Goal: Task Accomplishment & Management: Complete application form

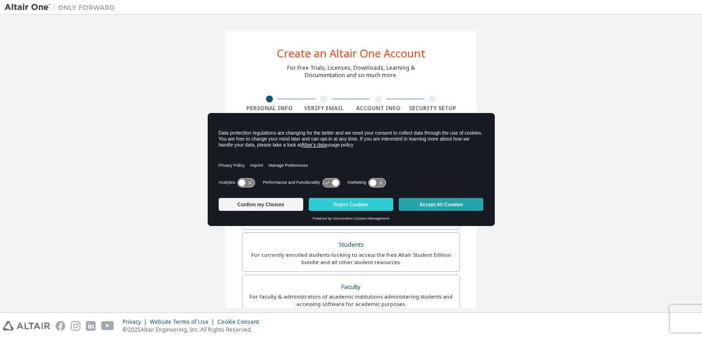
click at [424, 205] on button "Accept All Cookies" at bounding box center [441, 204] width 85 height 13
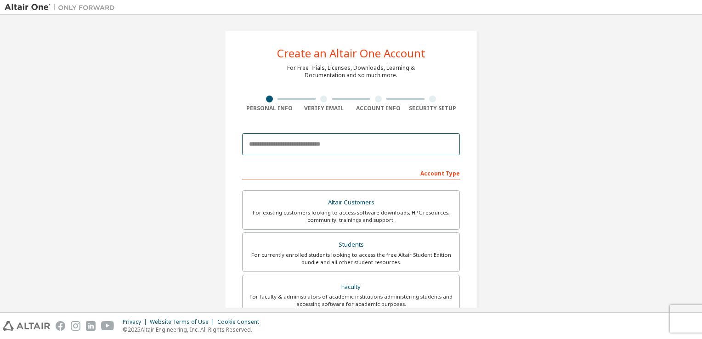
click at [367, 143] on input "email" at bounding box center [351, 144] width 218 height 22
type input "**********"
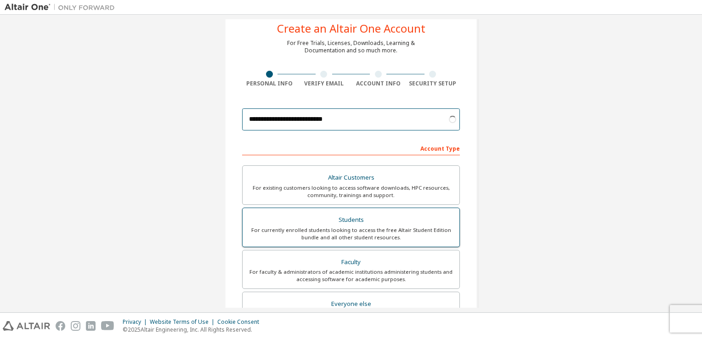
scroll to position [46, 0]
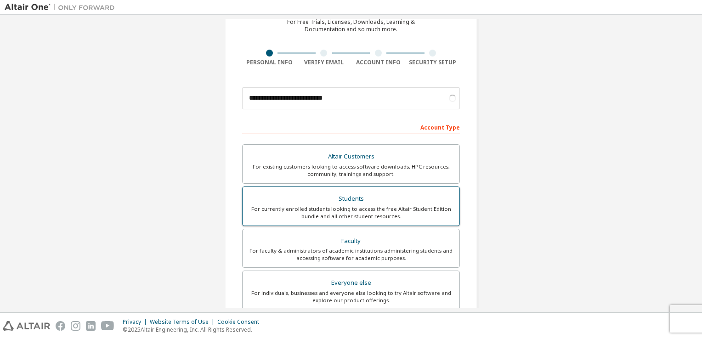
click at [347, 202] on div "Students" at bounding box center [351, 198] width 206 height 13
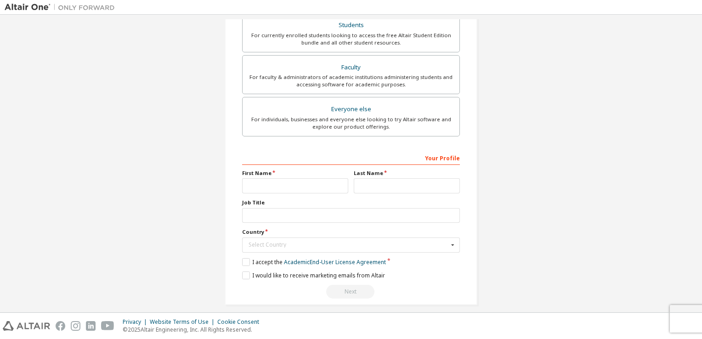
scroll to position [196, 0]
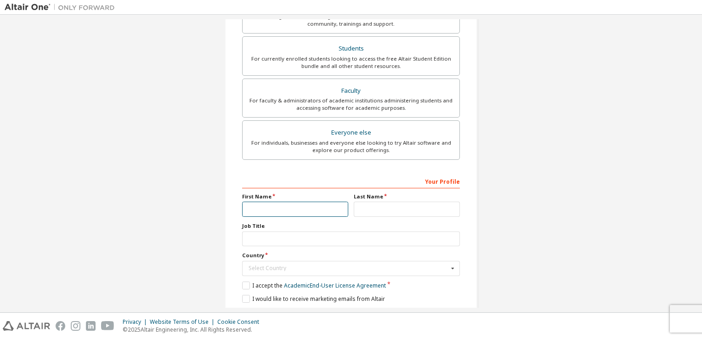
click at [307, 210] on input "text" at bounding box center [295, 209] width 106 height 15
type input "*********"
type input "******"
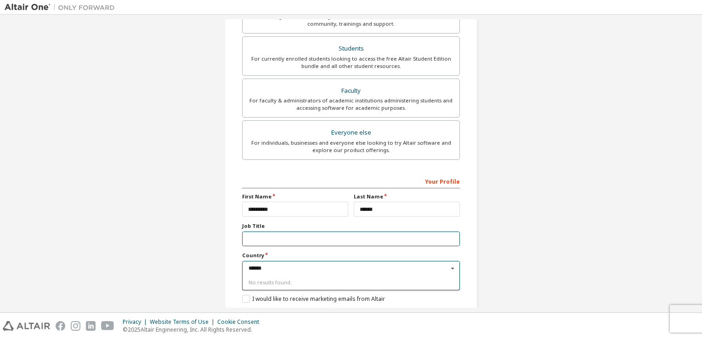
click at [320, 236] on input "text" at bounding box center [351, 239] width 218 height 15
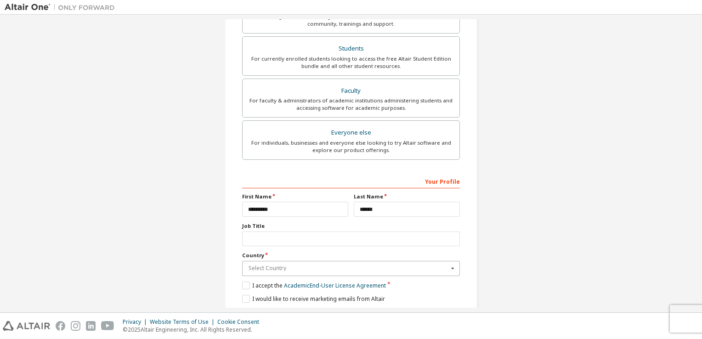
click at [299, 270] on input "text" at bounding box center [351, 268] width 217 height 14
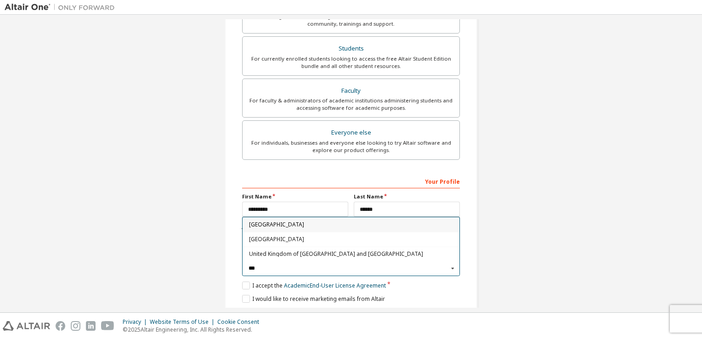
type input "***"
click at [286, 222] on span "[GEOGRAPHIC_DATA]" at bounding box center [351, 225] width 204 height 6
type input "***"
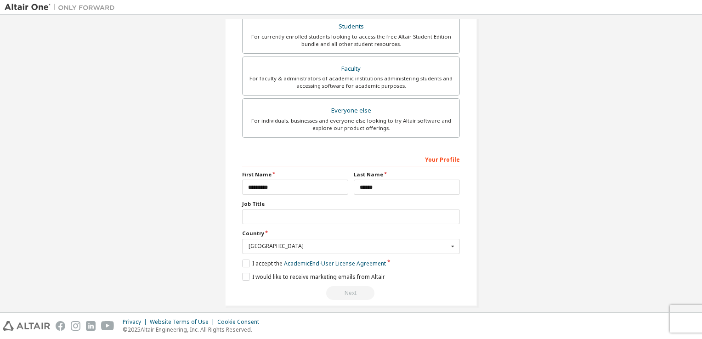
scroll to position [225, 0]
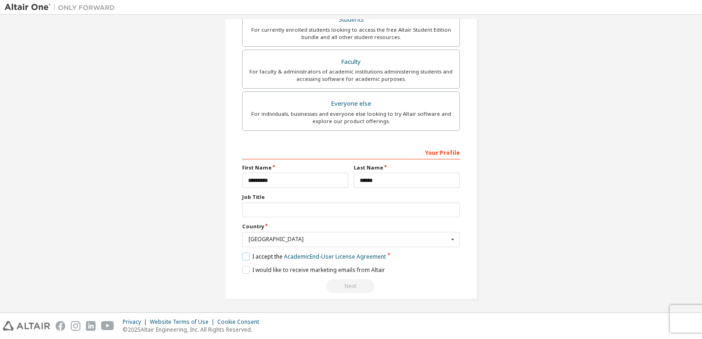
click at [243, 253] on label "I accept the Academic End-User License Agreement" at bounding box center [314, 257] width 144 height 8
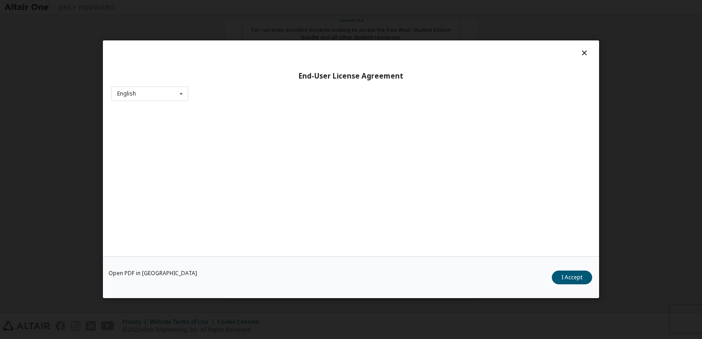
drag, startPoint x: 243, startPoint y: 253, endPoint x: 242, endPoint y: 271, distance: 17.5
click at [241, 270] on div "Open PDF in New Tab I Accept" at bounding box center [351, 278] width 496 height 42
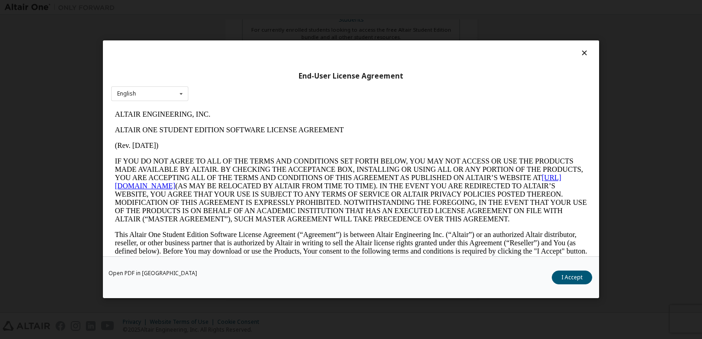
scroll to position [0, 0]
click at [568, 277] on button "I Accept" at bounding box center [572, 278] width 40 height 14
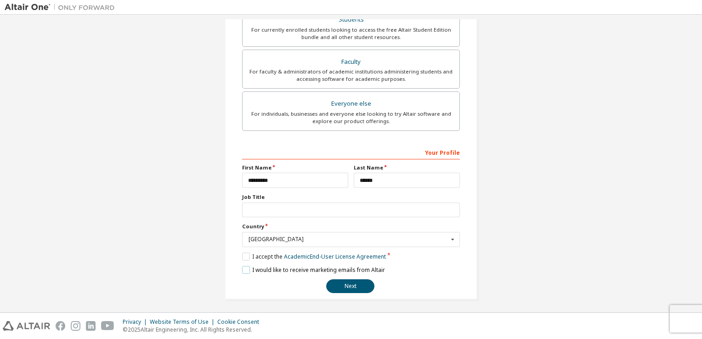
drag, startPoint x: 242, startPoint y: 269, endPoint x: 316, endPoint y: 287, distance: 76.7
click at [242, 269] on label "I would like to receive marketing emails from Altair" at bounding box center [313, 270] width 143 height 8
click at [347, 284] on button "Next" at bounding box center [350, 286] width 48 height 14
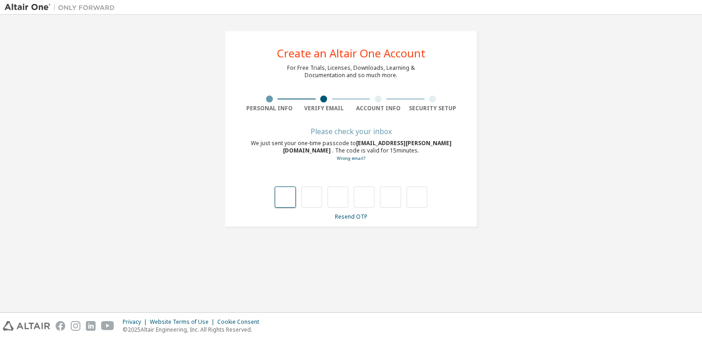
scroll to position [0, 0]
click at [280, 199] on input "text" at bounding box center [285, 197] width 21 height 21
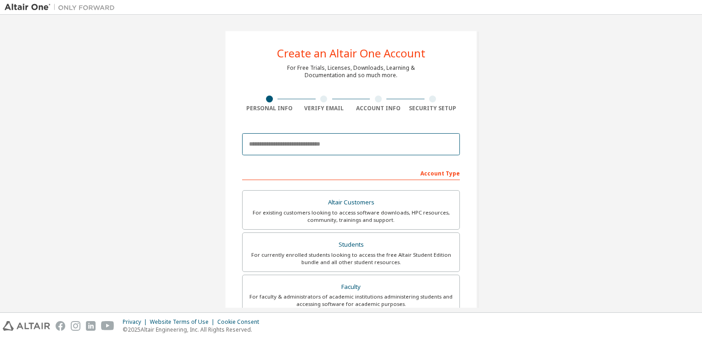
click at [362, 141] on input "email" at bounding box center [351, 144] width 218 height 22
type input "**********"
type input "*********"
type input "******"
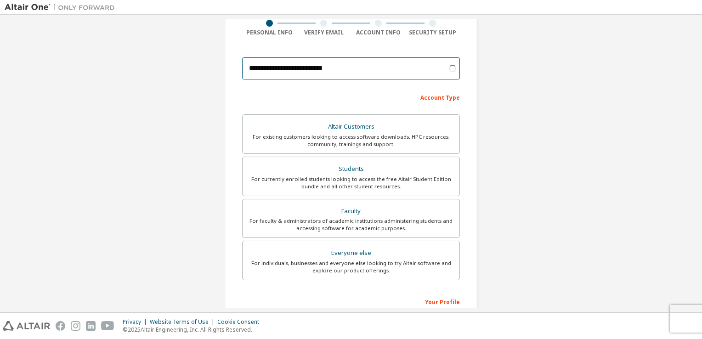
scroll to position [92, 0]
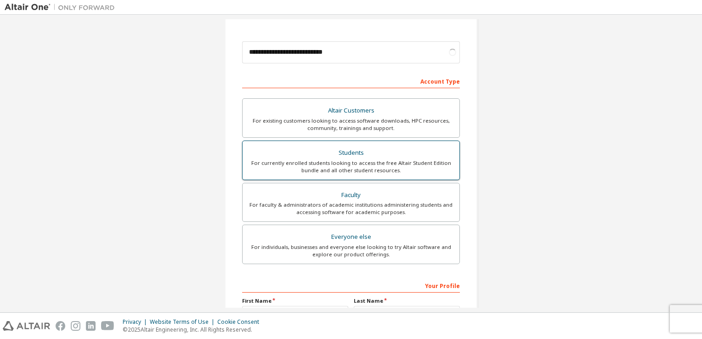
click at [316, 153] on div "Students" at bounding box center [351, 153] width 206 height 13
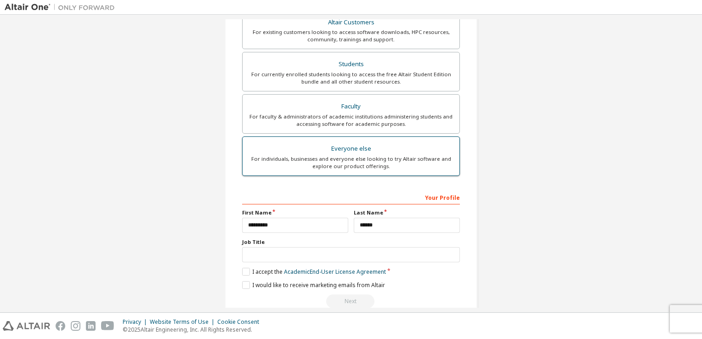
scroll to position [220, 0]
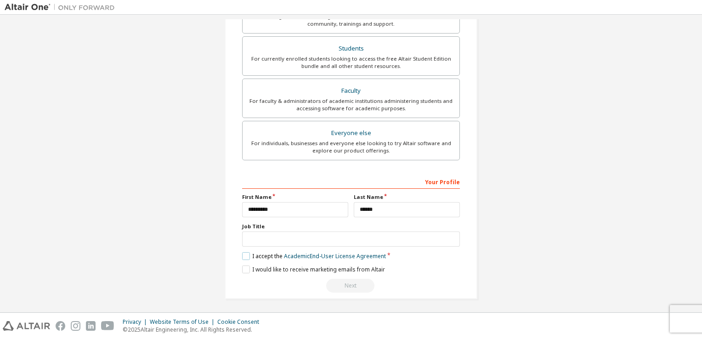
click at [244, 255] on label "I accept the Academic End-User License Agreement" at bounding box center [314, 256] width 144 height 8
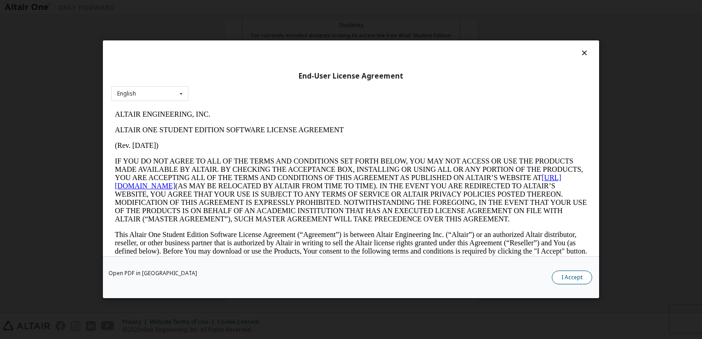
scroll to position [196, 0]
click at [582, 279] on button "I Accept" at bounding box center [572, 278] width 40 height 14
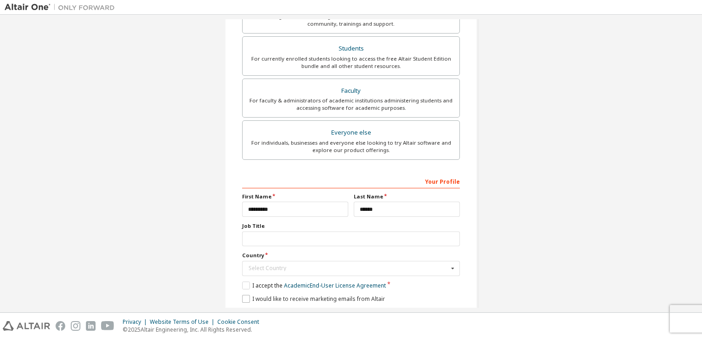
scroll to position [225, 0]
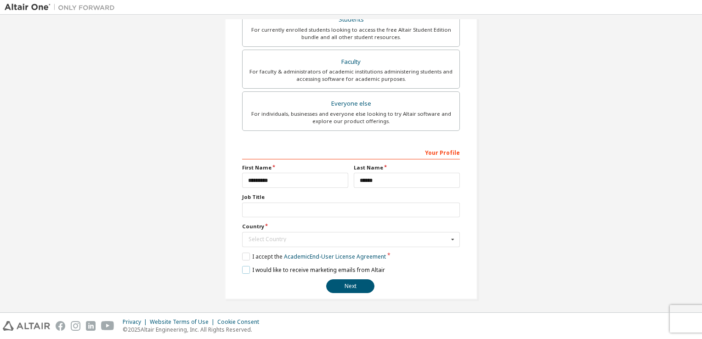
click at [245, 268] on label "I would like to receive marketing emails from Altair" at bounding box center [313, 270] width 143 height 8
click at [340, 285] on button "Next" at bounding box center [350, 286] width 48 height 14
click at [304, 240] on div "Select Country" at bounding box center [349, 240] width 200 height 6
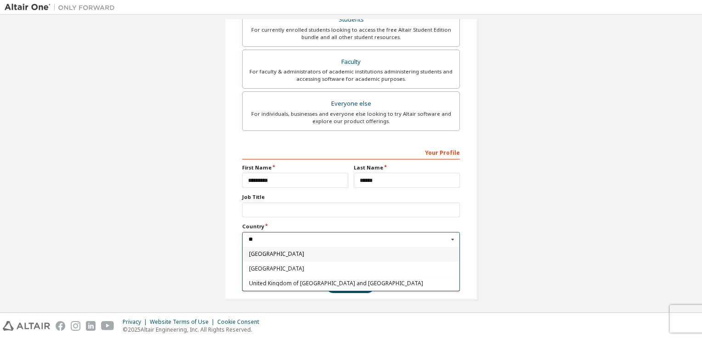
type input "***"
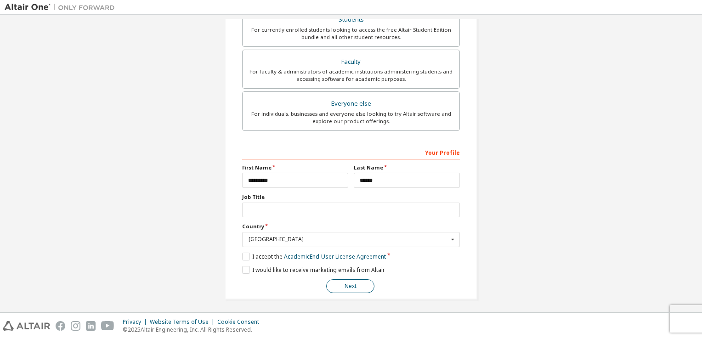
click at [333, 282] on button "Next" at bounding box center [350, 286] width 48 height 14
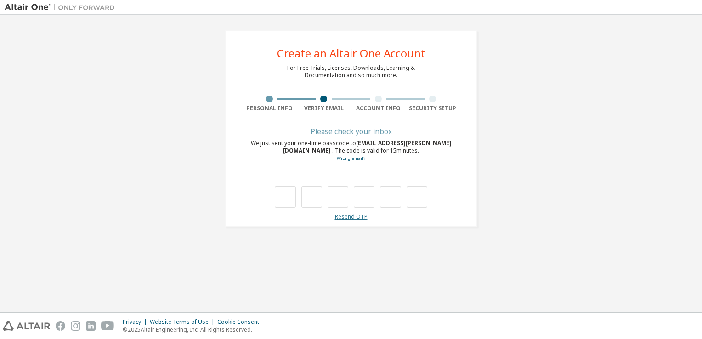
click at [354, 216] on link "Resend OTP" at bounding box center [351, 217] width 33 height 8
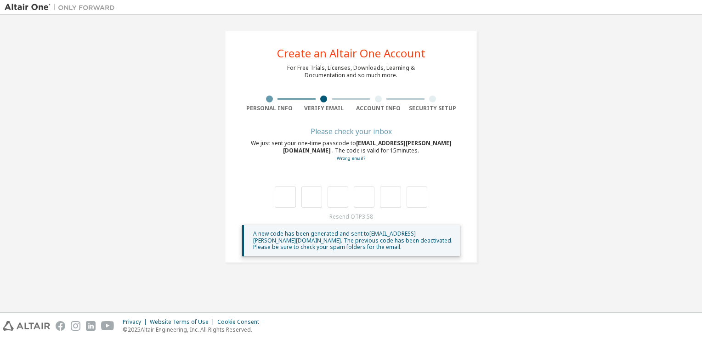
click at [466, 287] on div "**********" at bounding box center [351, 163] width 693 height 288
click at [285, 197] on input "text" at bounding box center [285, 197] width 21 height 21
click at [284, 196] on input "text" at bounding box center [285, 197] width 21 height 21
type input "*"
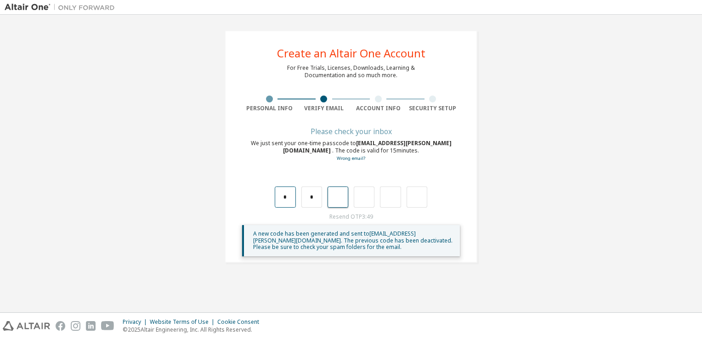
type input "*"
click at [366, 198] on input "*" at bounding box center [364, 197] width 21 height 21
click at [384, 196] on input "text" at bounding box center [390, 197] width 21 height 21
type input "*"
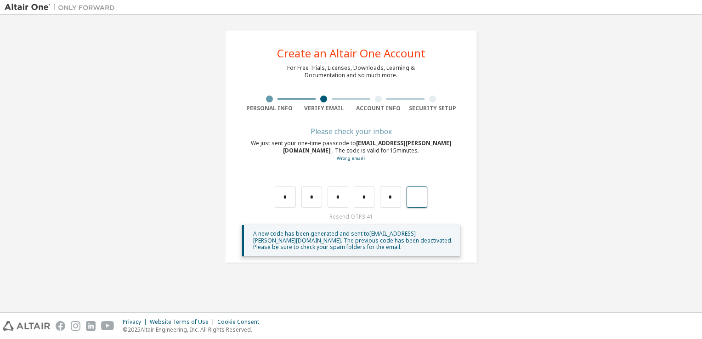
type input "*"
